Goal: Task Accomplishment & Management: Manage account settings

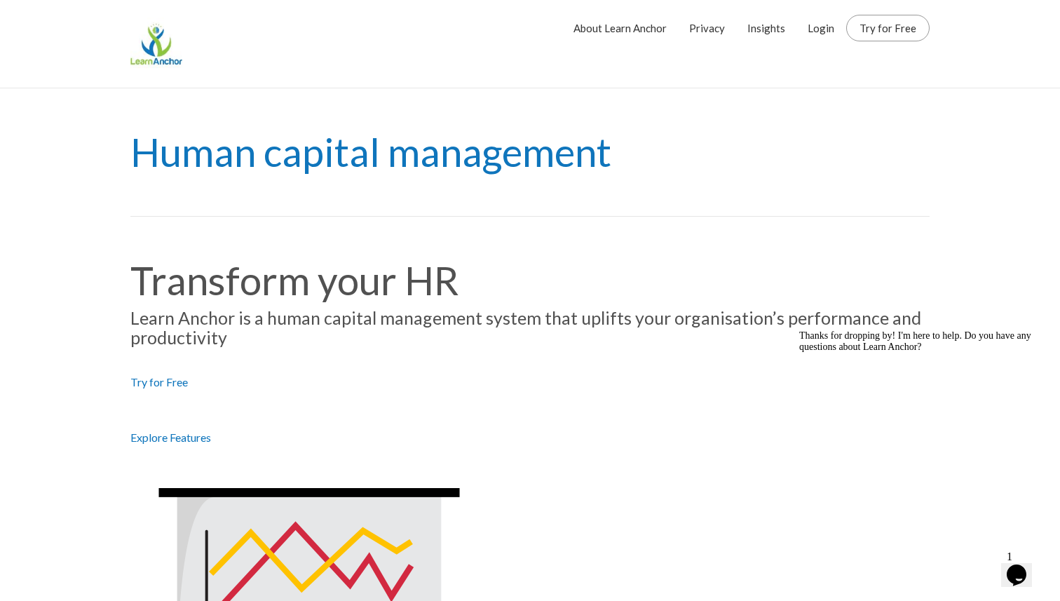
click at [827, 93] on h1 "Human capital management" at bounding box center [529, 152] width 799 height 128
click at [832, 67] on nav "About Learn Anchor Privacy Insights Login Try for Free" at bounding box center [529, 44] width 799 height 88
click at [831, 29] on link "Login" at bounding box center [821, 28] width 27 height 35
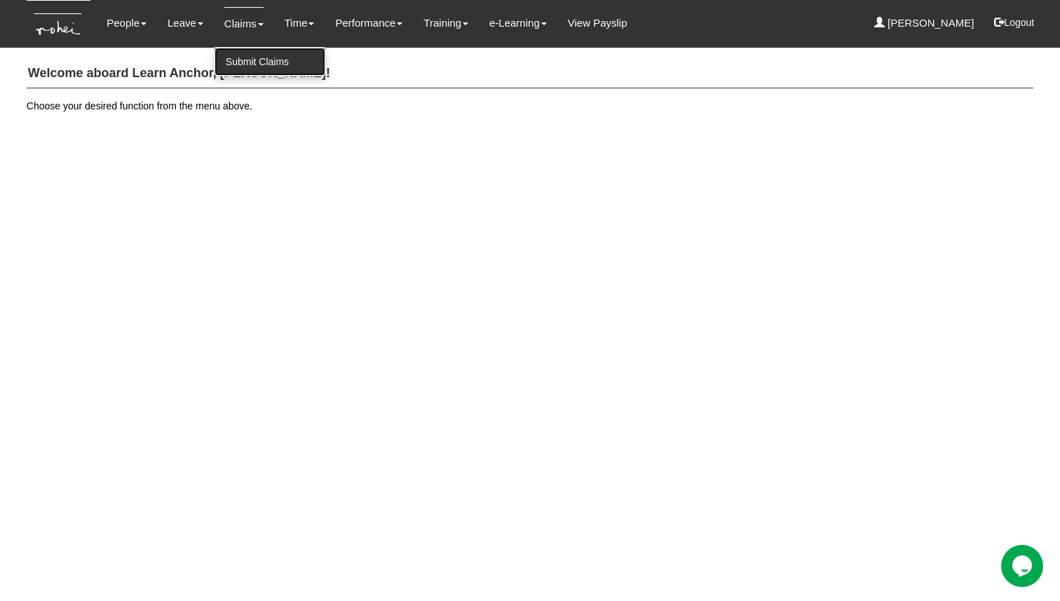
click at [245, 70] on link "Submit Claims" at bounding box center [270, 62] width 111 height 28
click at [458, 64] on h4 "Welcome aboard Learn Anchor, Yan Xuan Goh!" at bounding box center [530, 74] width 1007 height 29
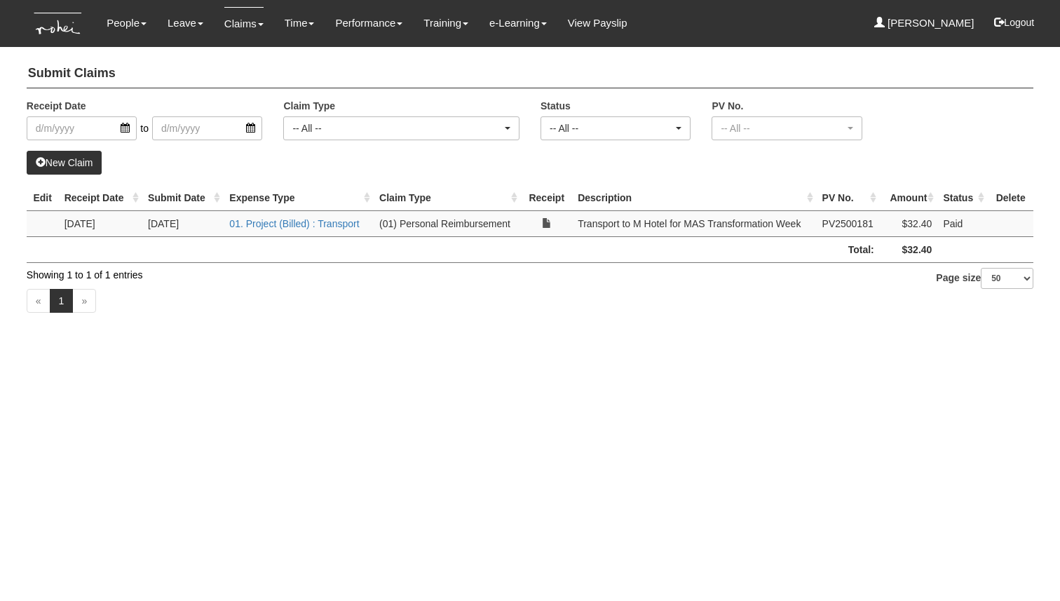
select select "50"
click at [209, 320] on div "« 1 »" at bounding box center [530, 302] width 1007 height 41
click at [509, 337] on html "Toggle navigation People Personal Information Staff Directory Leave Apply for L…" at bounding box center [530, 168] width 1060 height 337
click at [679, 183] on div "Submit Claims Receipt Date to Claim Type -- All -- (01) Personal Reimbursement …" at bounding box center [530, 188] width 1007 height 271
click at [204, 337] on html "Toggle navigation People Personal Information Staff Directory Leave Apply for L…" at bounding box center [530, 168] width 1060 height 337
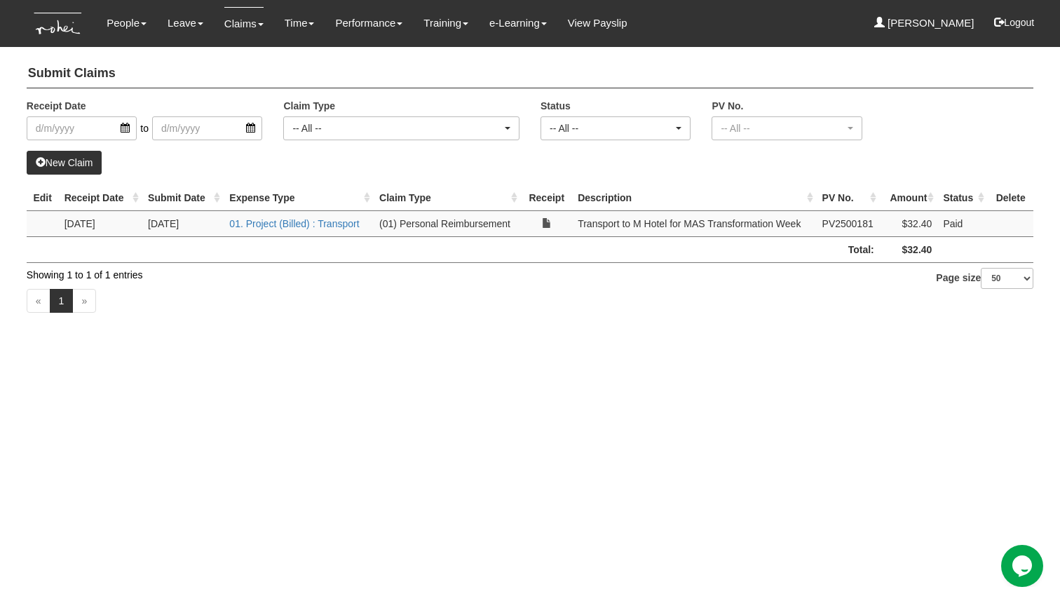
click at [191, 181] on div "Submit Claims Receipt Date to Claim Type -- All -- (01) Personal Reimbursement …" at bounding box center [530, 188] width 1007 height 271
click at [231, 163] on div "New Claim" at bounding box center [530, 163] width 1007 height 24
click at [761, 18] on div "People Personal Information Staff Directory Leave Apply for Leave Claim Time Of…" at bounding box center [530, 23] width 986 height 47
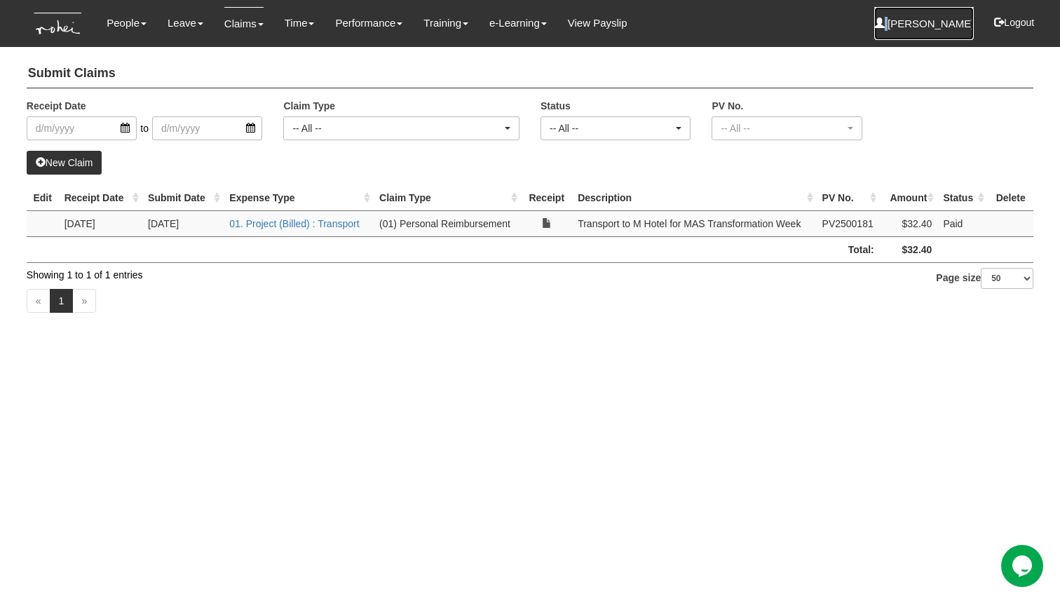
click at [935, 27] on link "[PERSON_NAME]" at bounding box center [924, 23] width 100 height 33
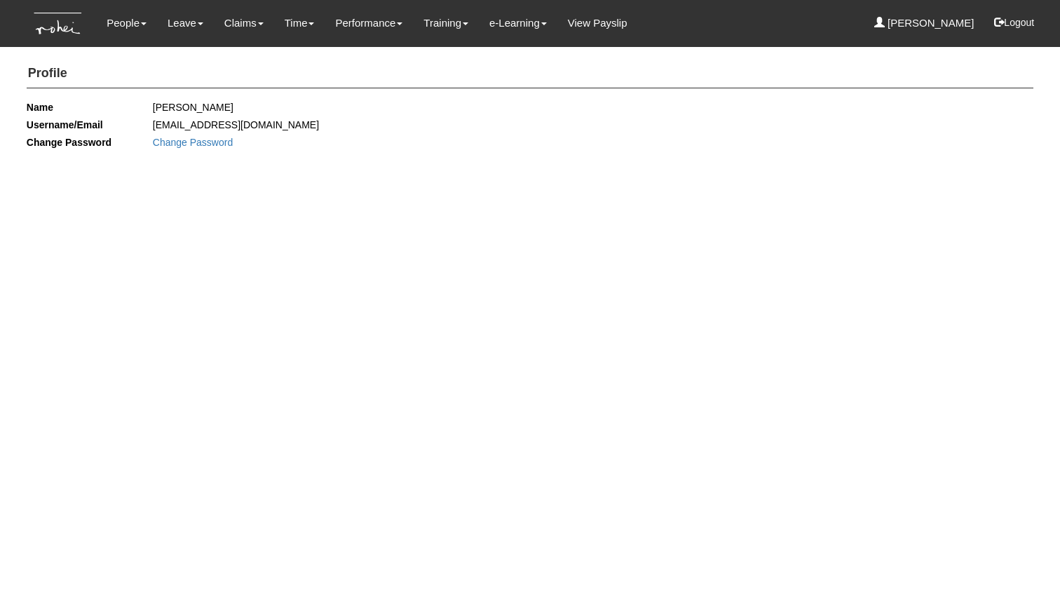
click at [786, 29] on div "People Personal Information Staff Directory Leave Apply for Leave Claim Time Of…" at bounding box center [530, 23] width 986 height 47
click at [597, 176] on html "Toggle navigation People Personal Information Staff Directory Leave Apply for L…" at bounding box center [530, 89] width 1060 height 179
click at [606, 136] on div "Name [PERSON_NAME] Username/Email [EMAIL_ADDRESS][DOMAIN_NAME] Change Password …" at bounding box center [530, 132] width 1028 height 67
click at [544, 57] on div "Profile Name [PERSON_NAME] Username/Email [EMAIL_ADDRESS][DOMAIN_NAME] Change P…" at bounding box center [530, 109] width 1007 height 113
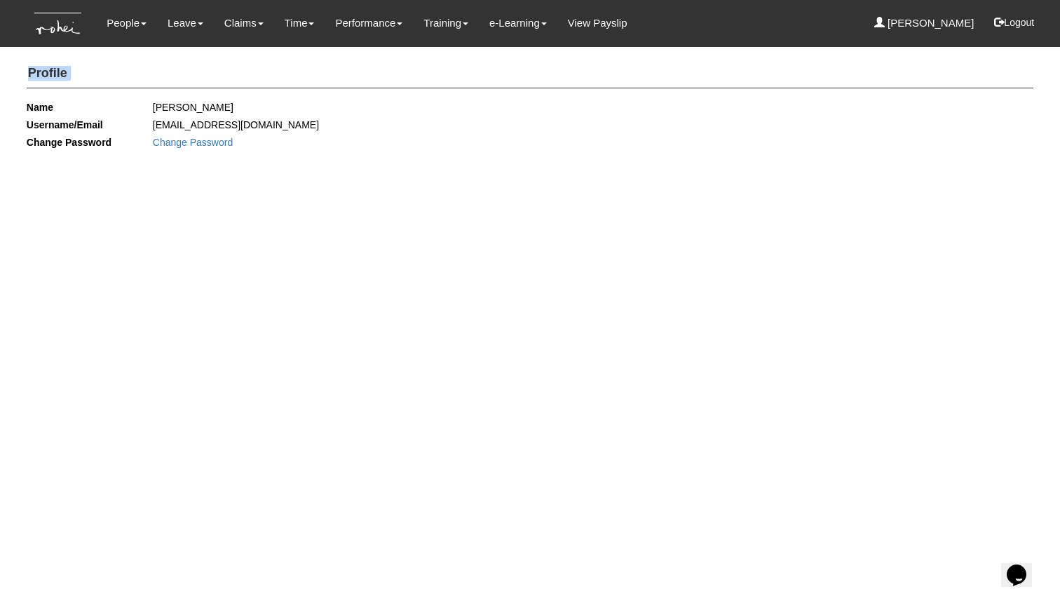
click at [544, 57] on div "Profile Name [PERSON_NAME] Username/Email [EMAIL_ADDRESS][DOMAIN_NAME] Change P…" at bounding box center [530, 109] width 1007 height 113
